Goal: Navigation & Orientation: Find specific page/section

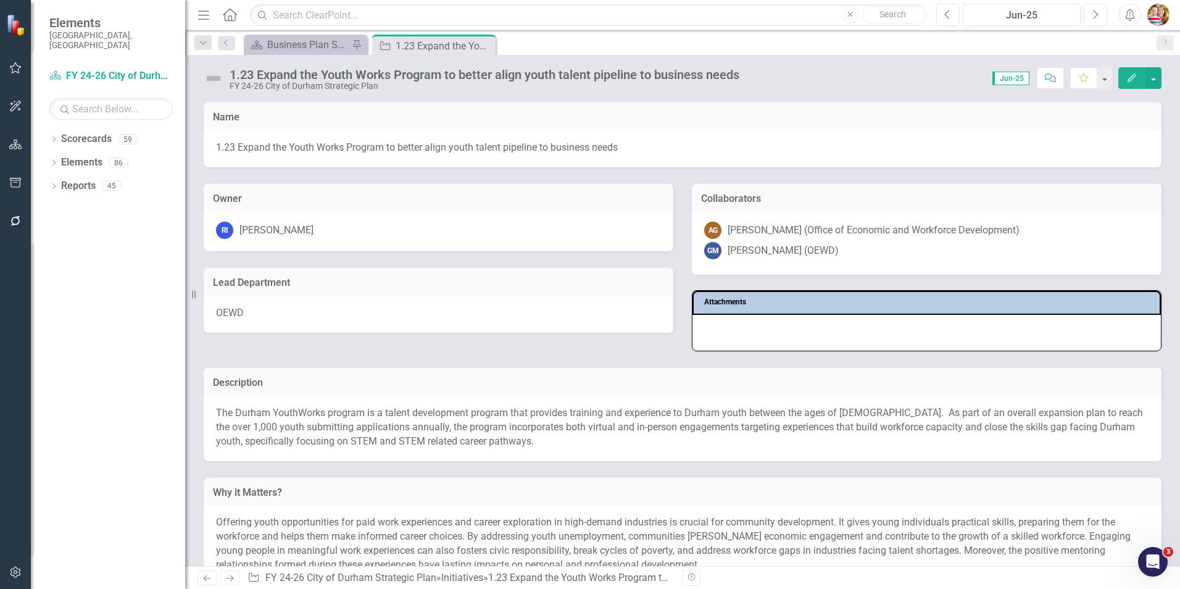
click at [226, 14] on icon "Home" at bounding box center [230, 14] width 16 height 13
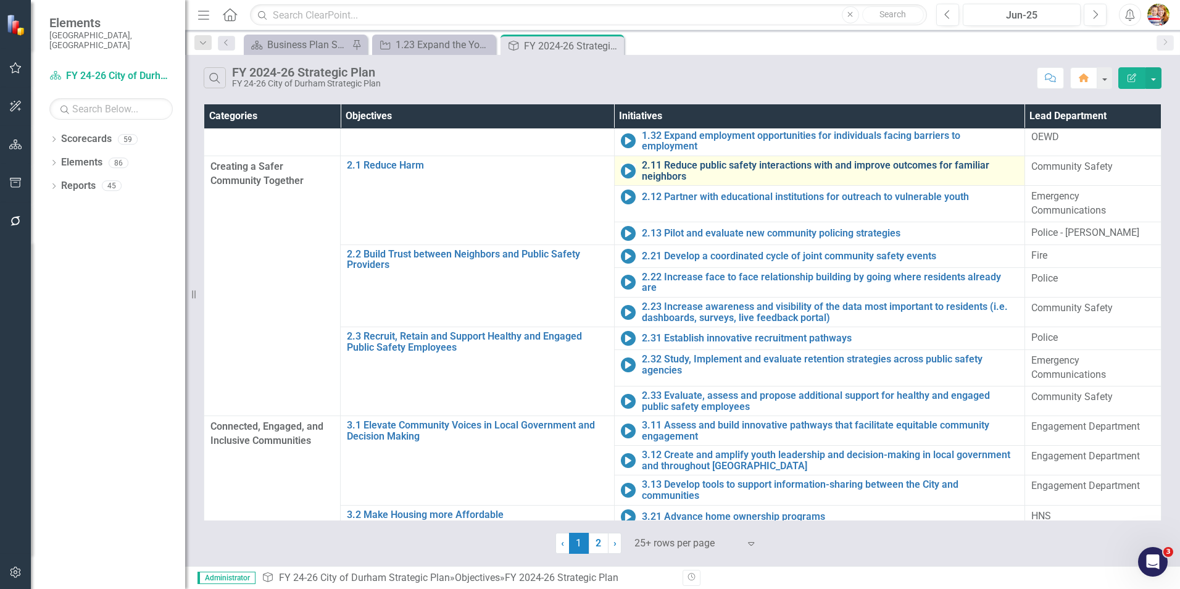
scroll to position [185, 0]
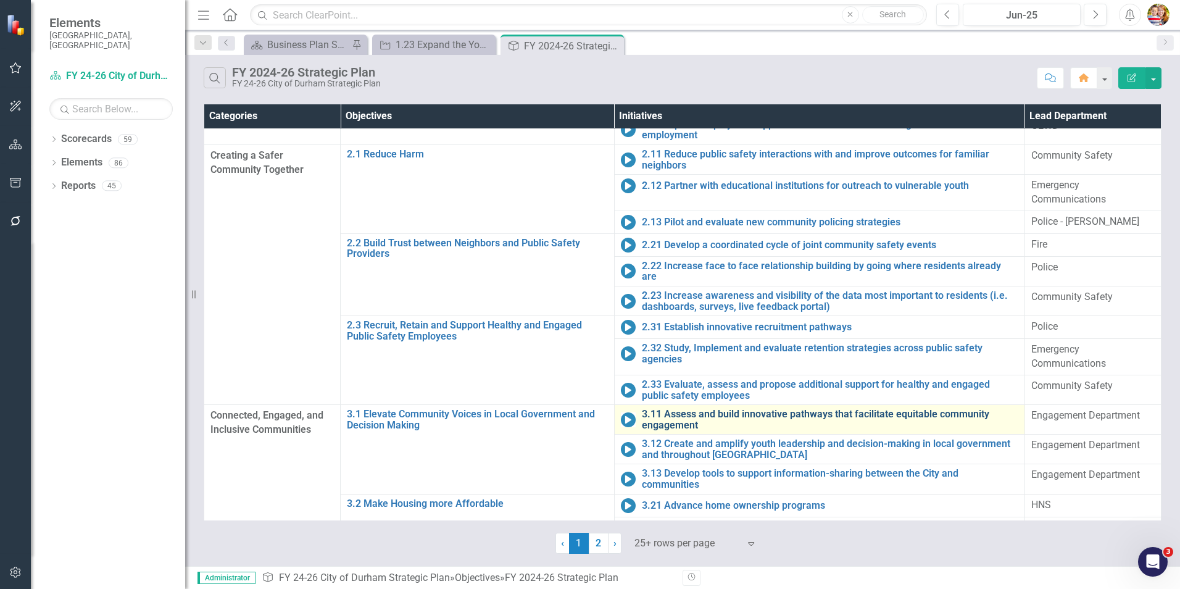
click at [664, 409] on link "3.11 Assess and build innovative pathways that facilitate equitable community e…" at bounding box center [830, 420] width 377 height 22
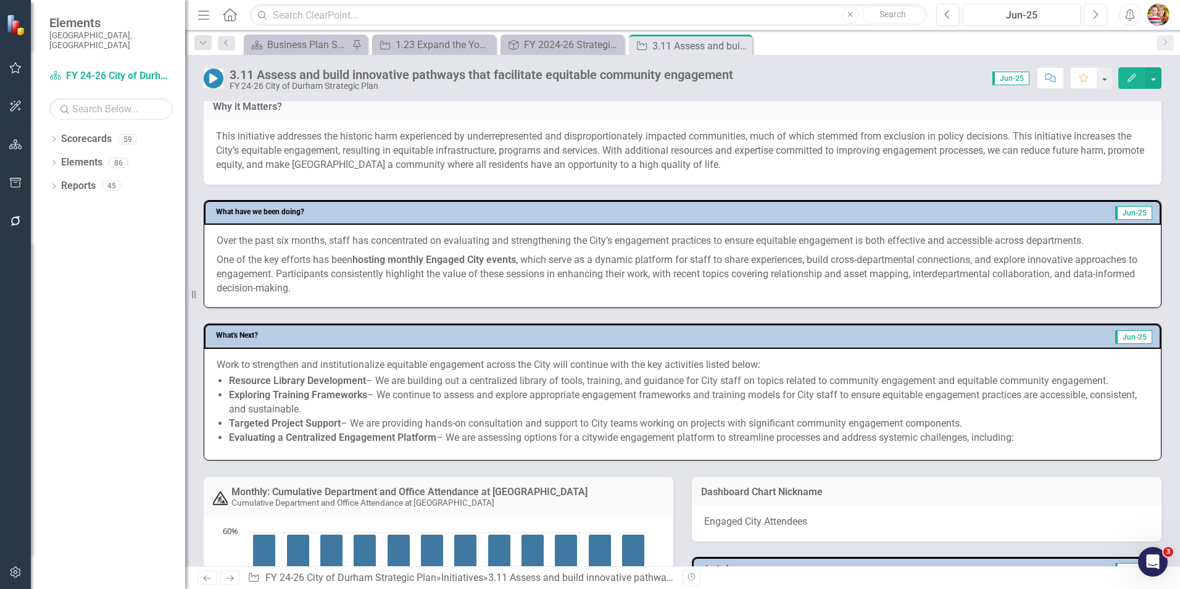
scroll to position [333, 0]
